Goal: Complete application form: Complete application form

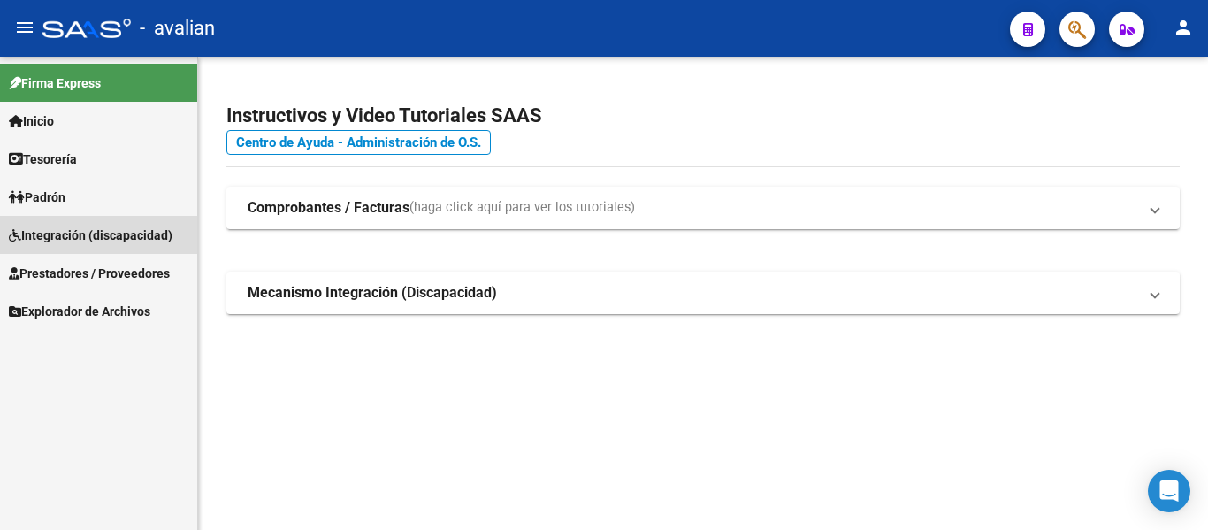
click at [55, 233] on span "Integración (discapacidad)" at bounding box center [91, 234] width 164 height 19
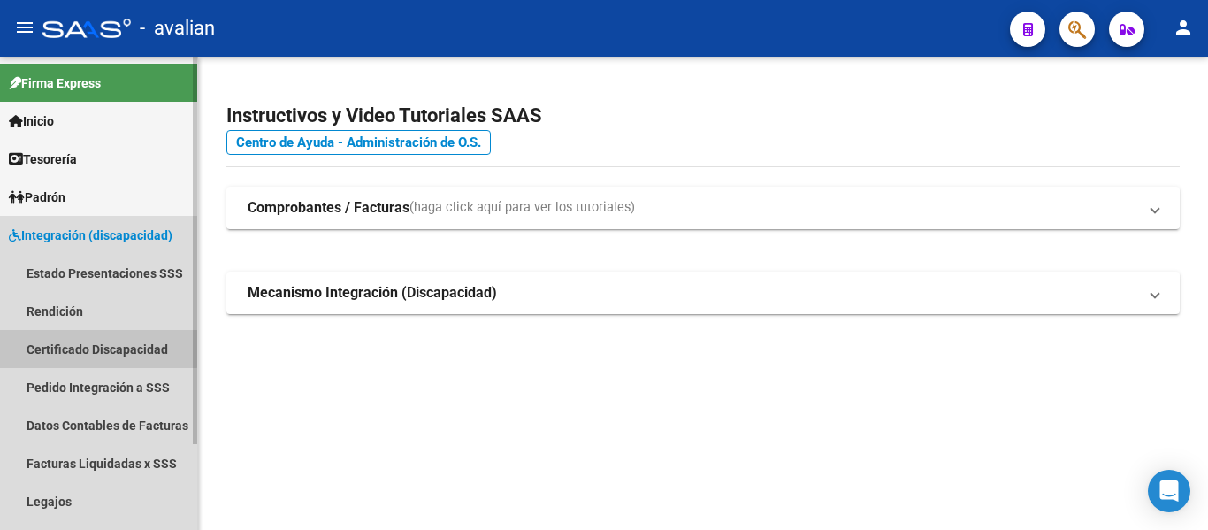
click at [66, 347] on link "Certificado Discapacidad" at bounding box center [98, 349] width 197 height 38
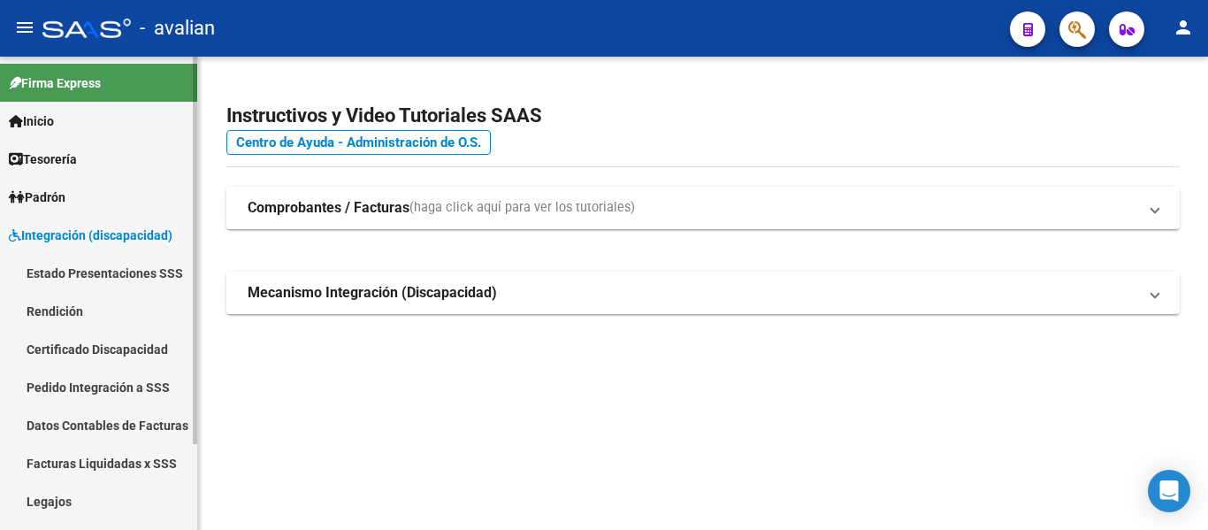
click at [40, 345] on link "Certificado Discapacidad" at bounding box center [98, 349] width 197 height 38
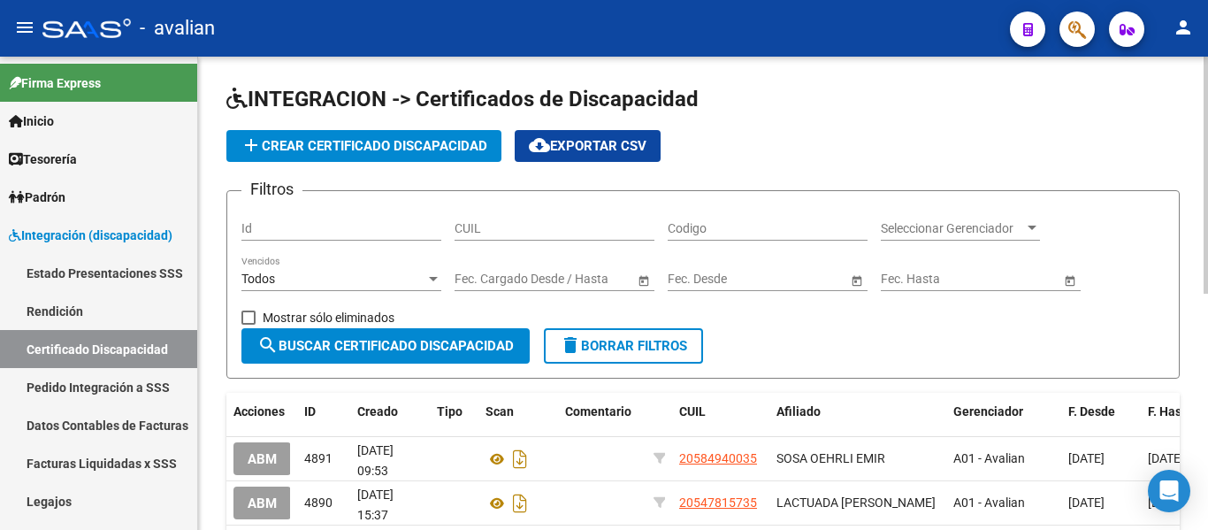
click at [279, 151] on span "add Crear Certificado Discapacidad" at bounding box center [363, 146] width 247 height 16
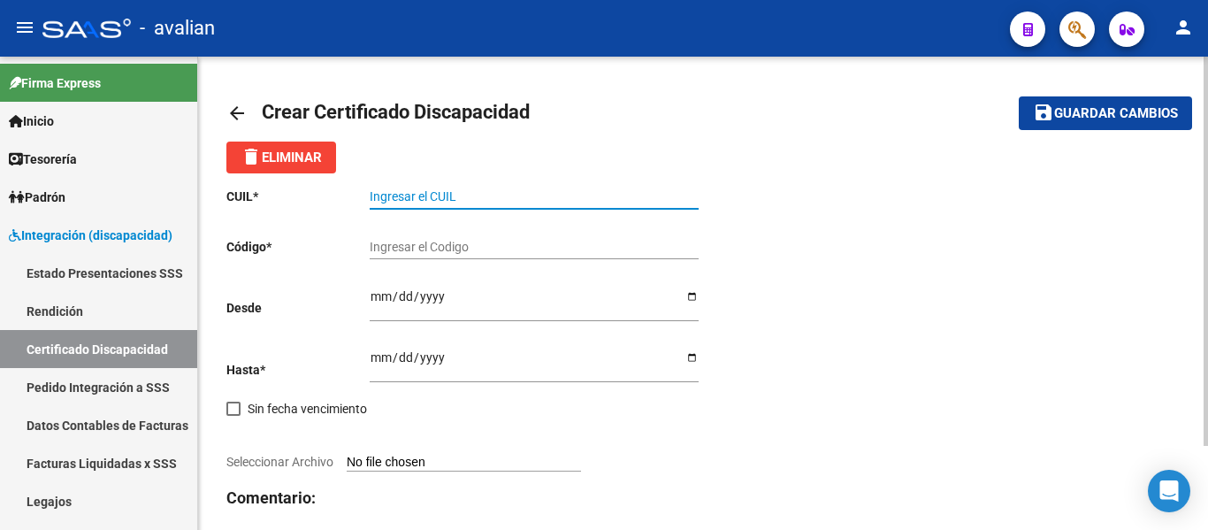
click at [462, 197] on input "Ingresar el CUIL" at bounding box center [534, 196] width 329 height 15
paste input "20-57626270-2"
type input "20-57626270-2"
click at [436, 243] on input "Ingresar el Codigo" at bounding box center [534, 247] width 329 height 15
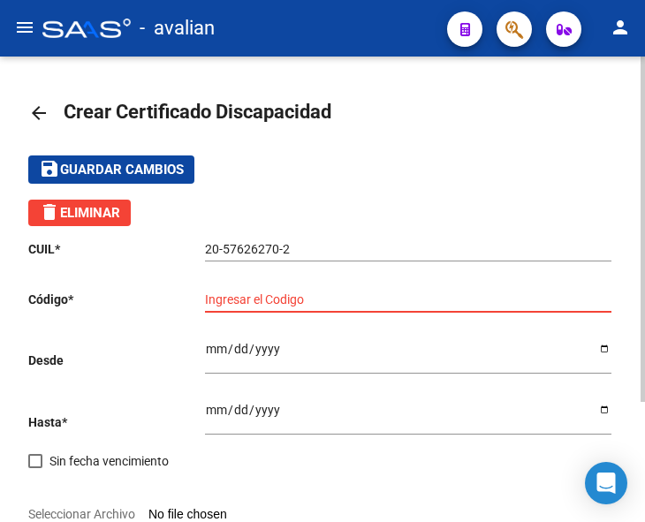
paste input "ARG02000576262702025091720280917BSAS352"
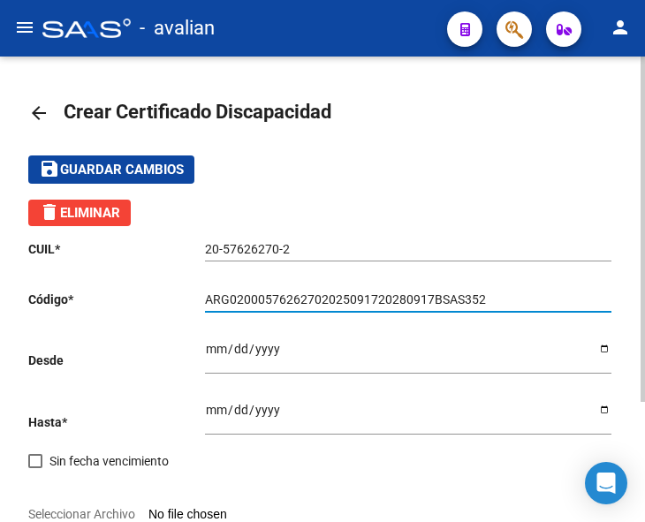
type input "ARG02000576262702025091720280917BSAS352"
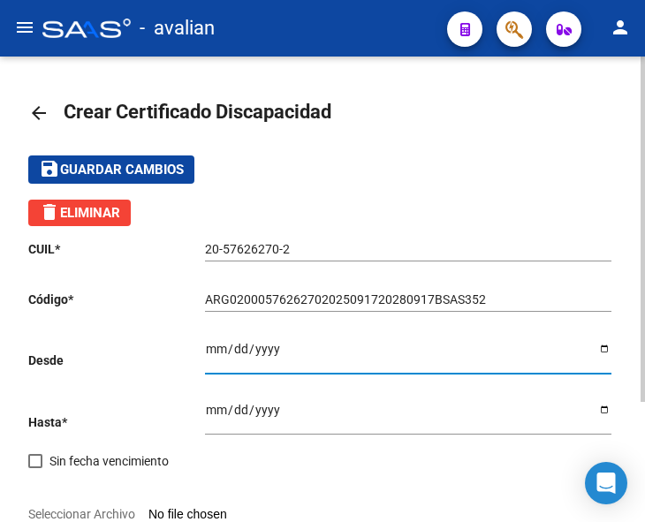
click at [211, 347] on input "Ingresar fec. Desde" at bounding box center [408, 355] width 407 height 27
type input "[DATE]"
click at [209, 415] on input "Ingresar fec. Hasta" at bounding box center [408, 416] width 407 height 27
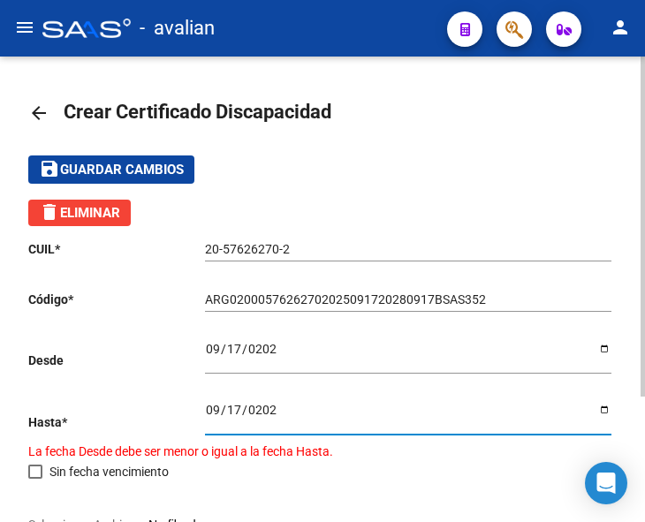
type input "[DATE]"
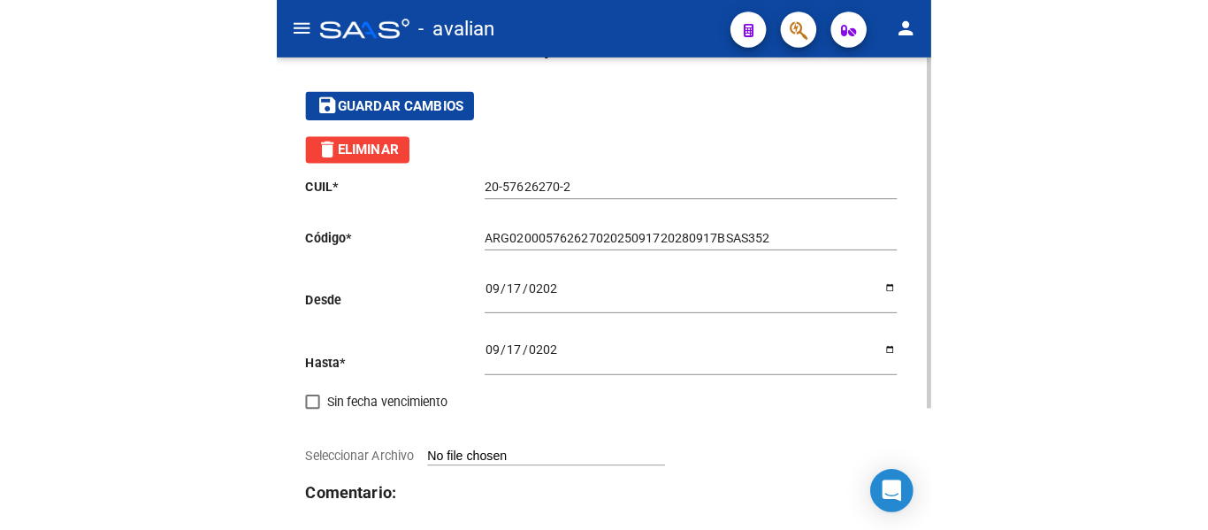
scroll to position [88, 0]
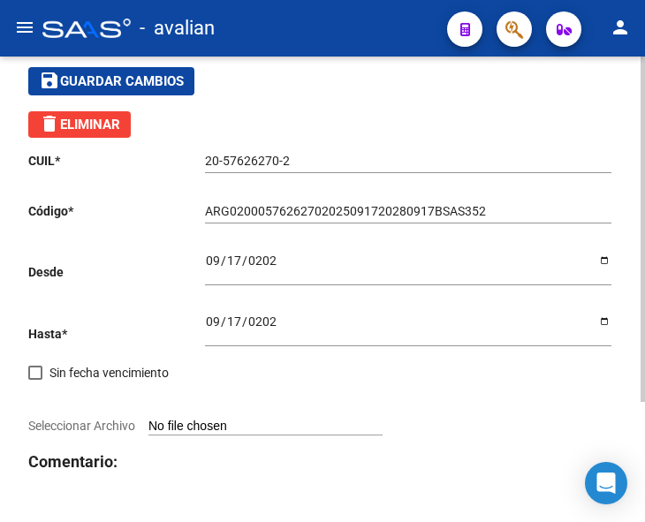
click at [208, 427] on input "Seleccionar Archivo" at bounding box center [266, 427] width 234 height 17
type input "C:\fakepath\CUD...pdf"
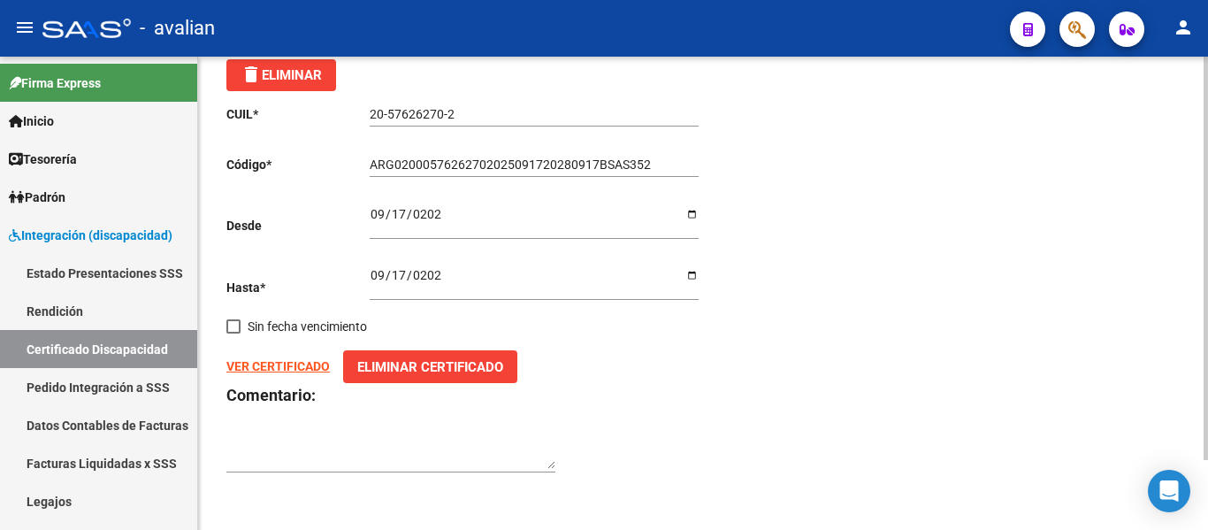
scroll to position [0, 0]
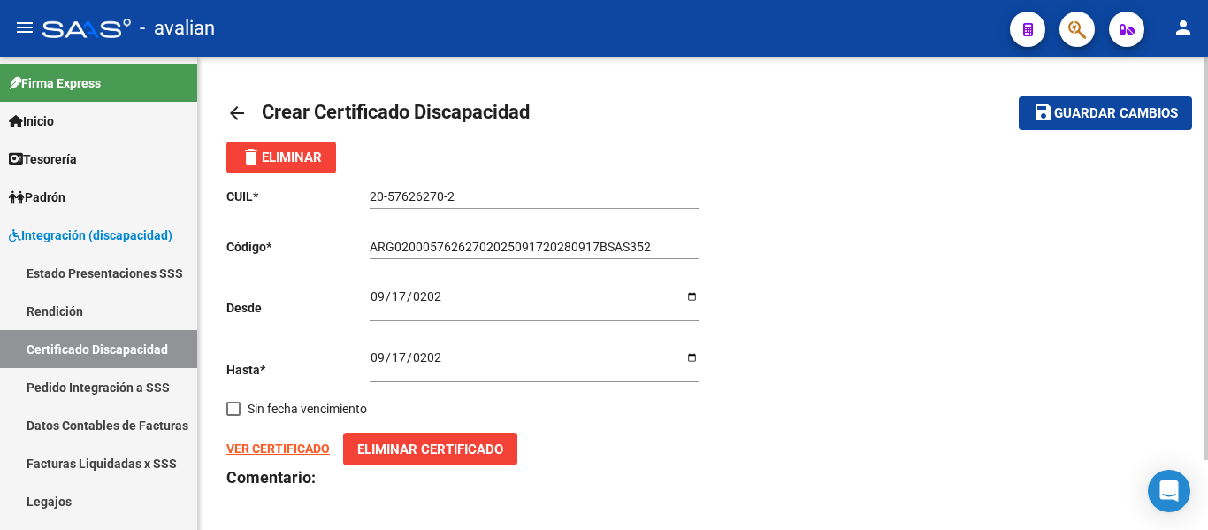
click at [1162, 116] on span "Guardar cambios" at bounding box center [1116, 114] width 124 height 16
